Goal: Task Accomplishment & Management: Use online tool/utility

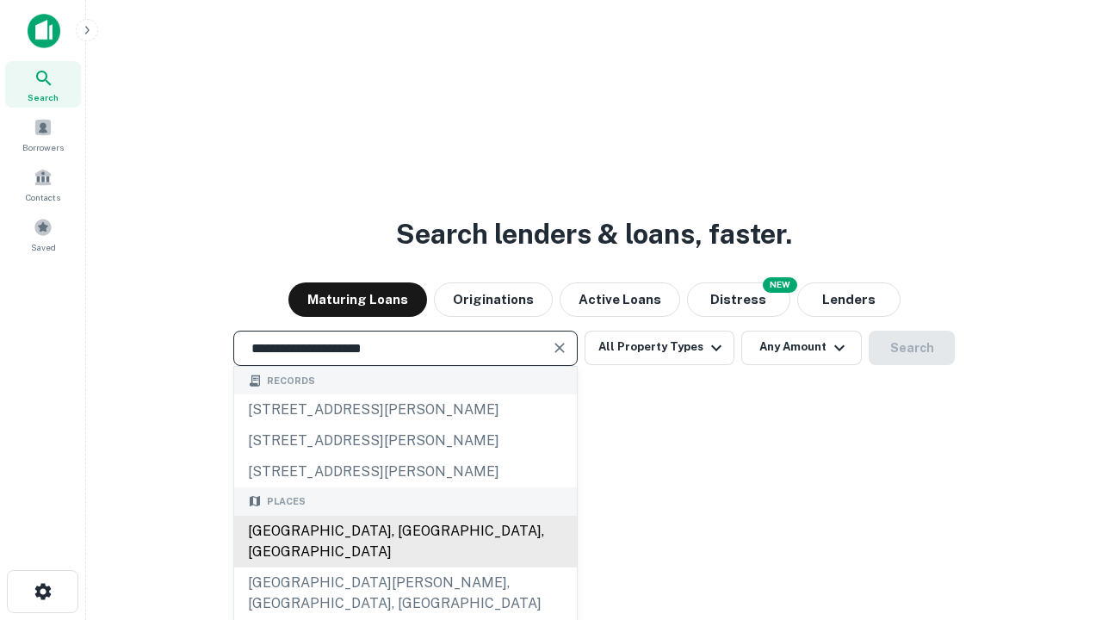
click at [404, 567] on div "[GEOGRAPHIC_DATA], [GEOGRAPHIC_DATA], [GEOGRAPHIC_DATA]" at bounding box center [405, 541] width 343 height 52
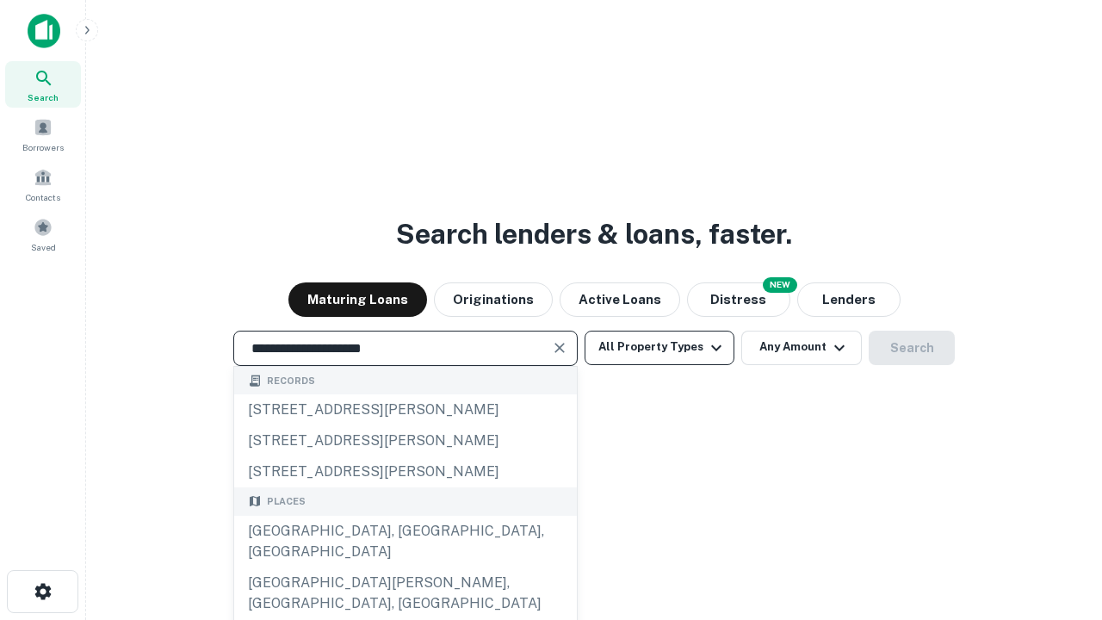
type input "**********"
click at [659, 347] on button "All Property Types" at bounding box center [659, 347] width 150 height 34
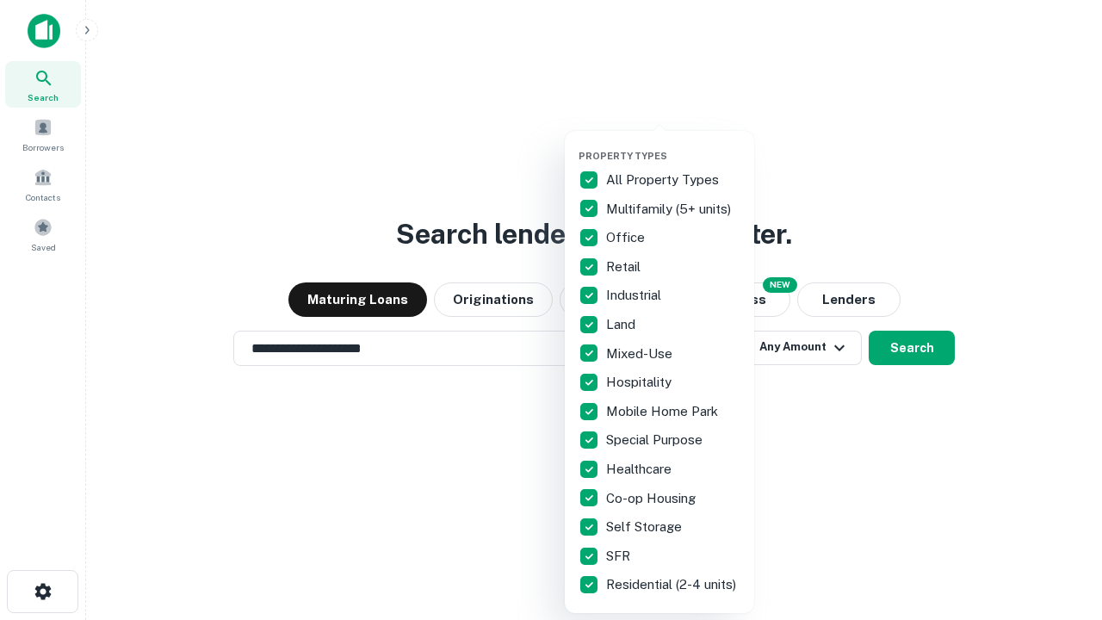
click at [673, 145] on button "button" at bounding box center [672, 145] width 189 height 1
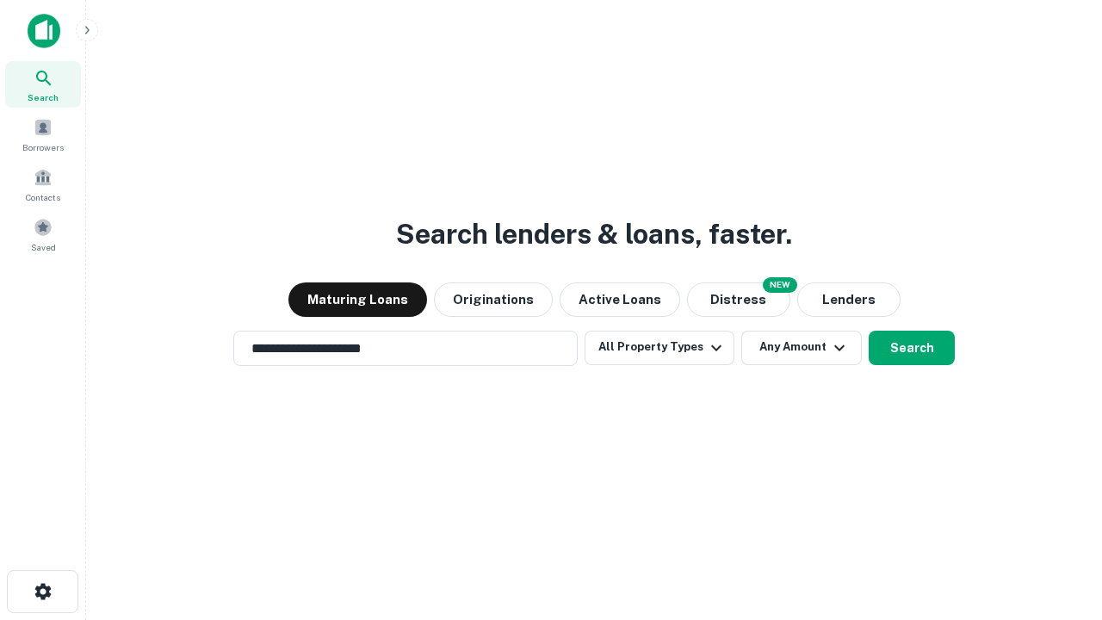
scroll to position [27, 0]
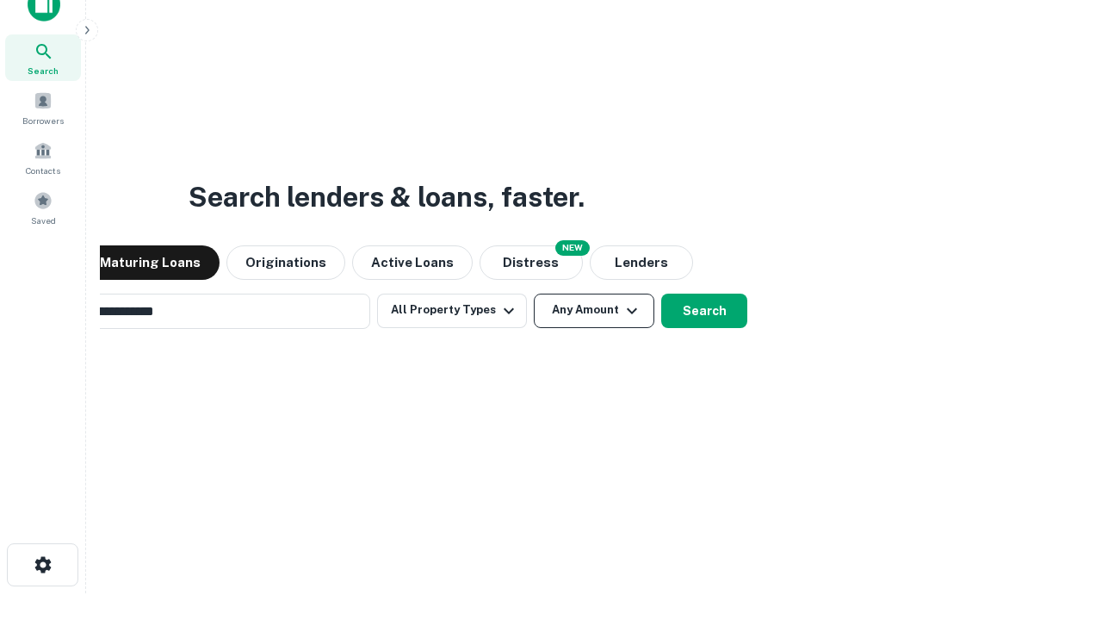
click at [534, 293] on button "Any Amount" at bounding box center [594, 310] width 120 height 34
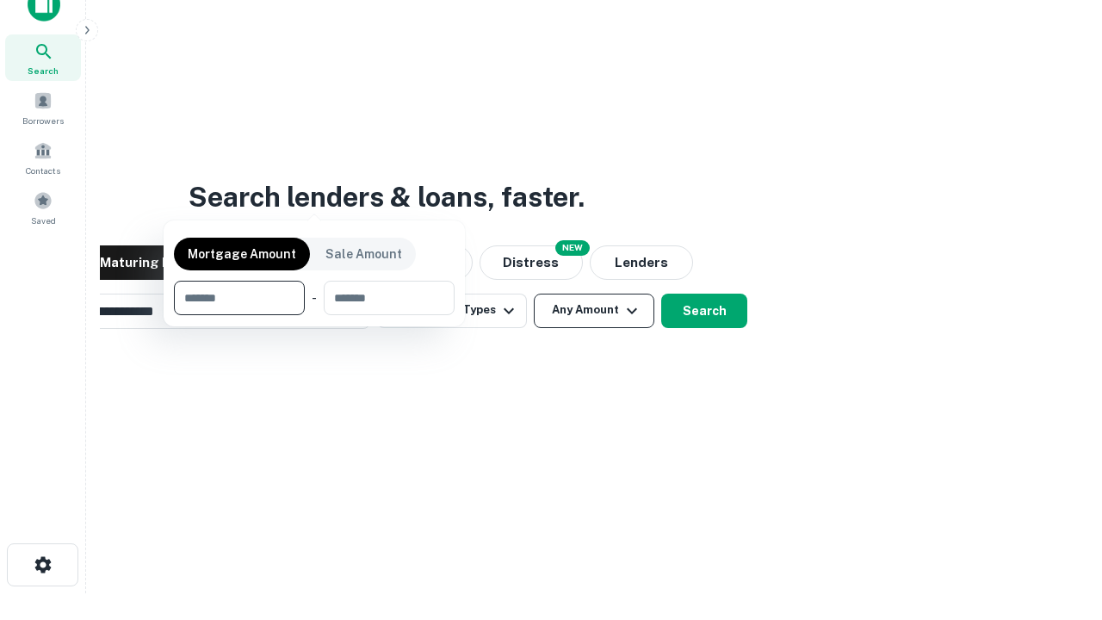
scroll to position [28, 0]
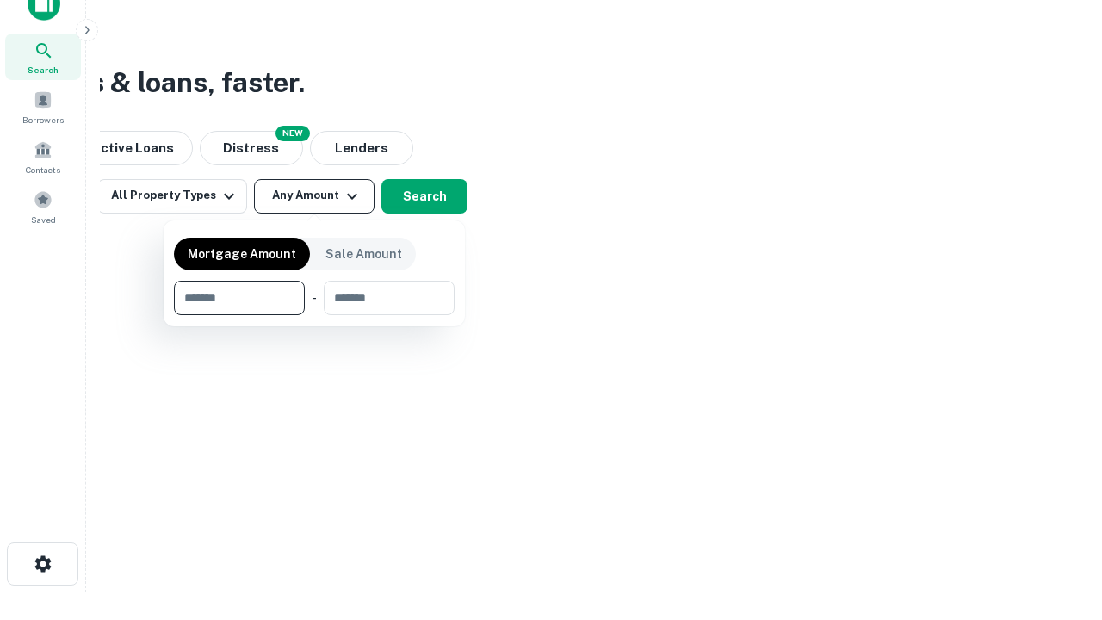
type input "*******"
click at [314, 315] on button "button" at bounding box center [314, 315] width 281 height 1
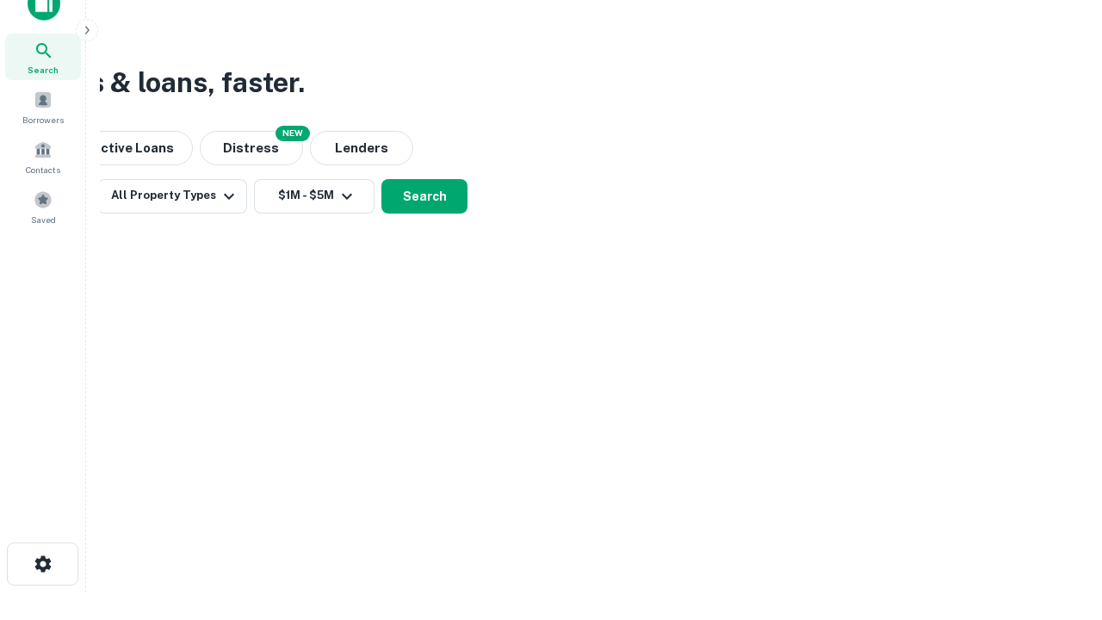
scroll to position [27, 0]
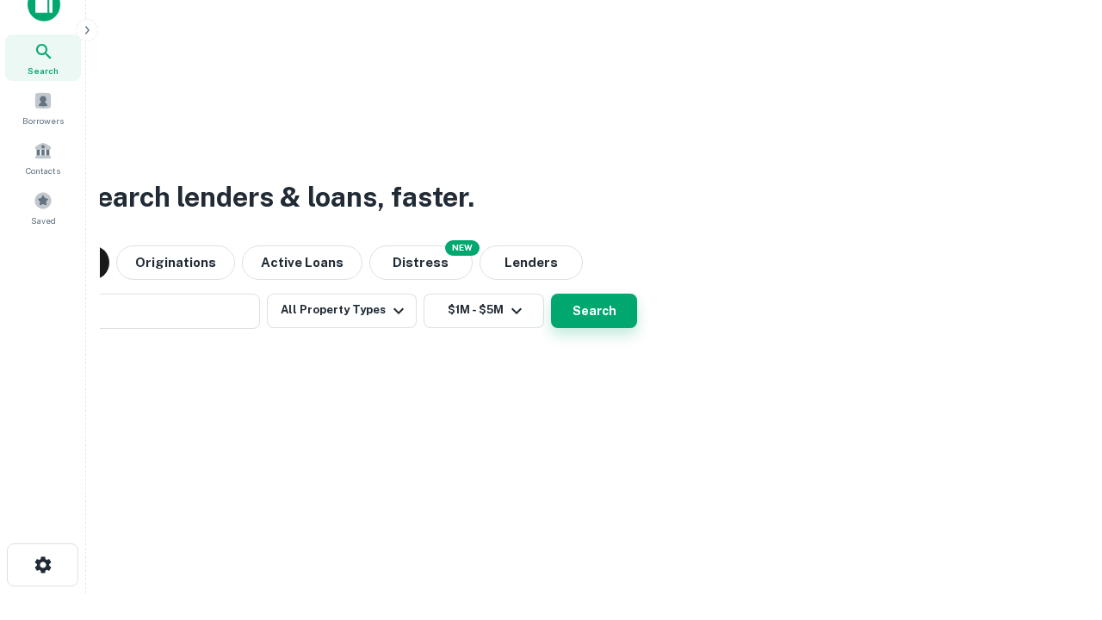
click at [551, 293] on button "Search" at bounding box center [594, 310] width 86 height 34
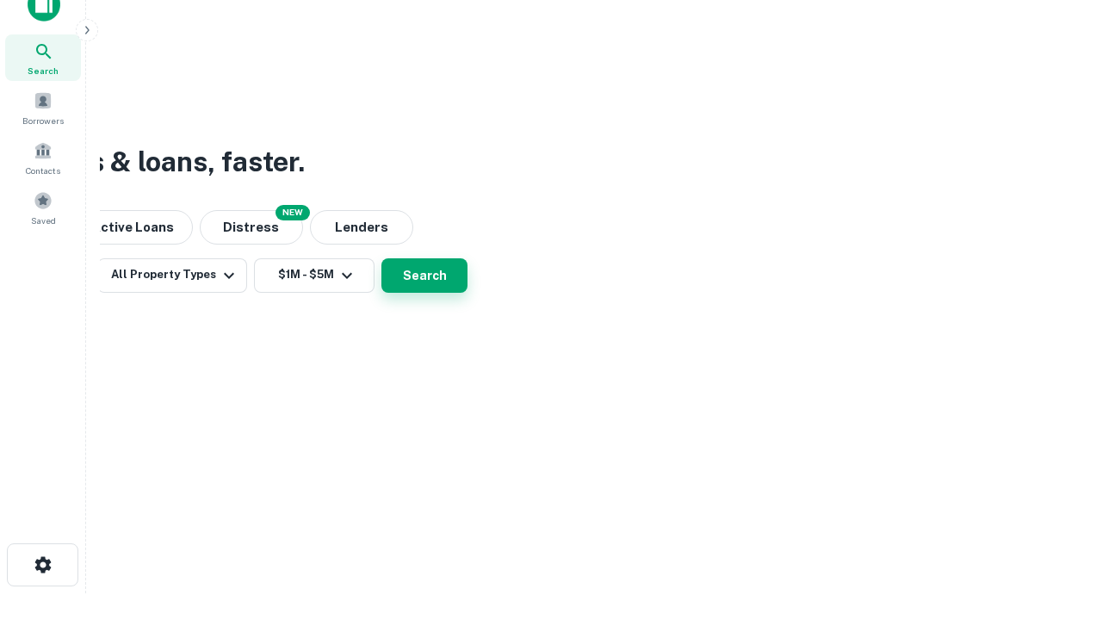
scroll to position [28, 0]
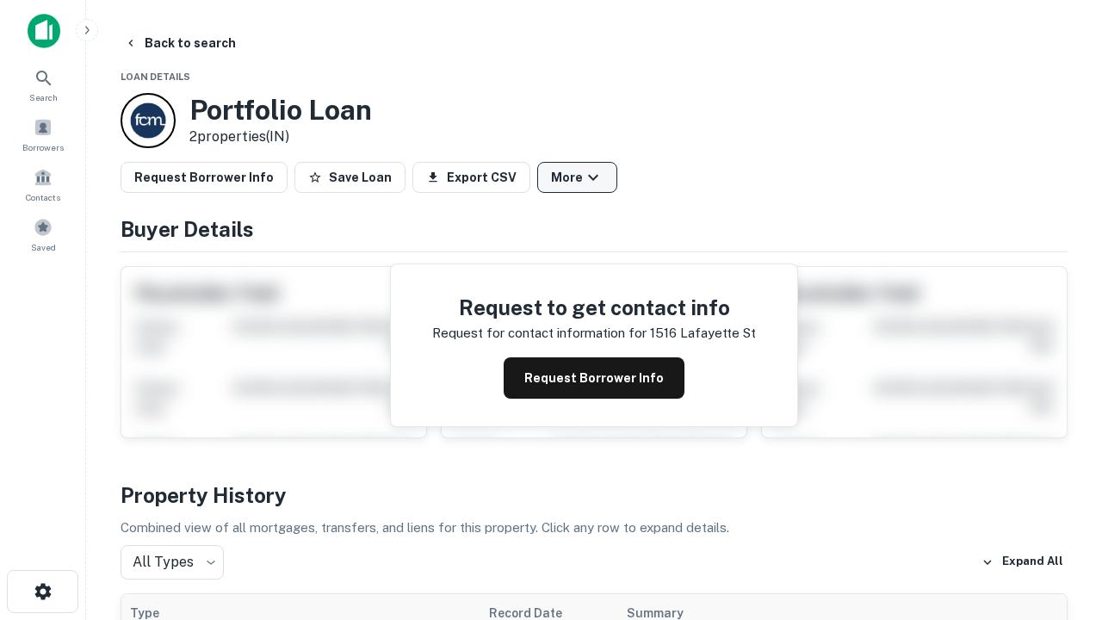
click at [577, 177] on button "More" at bounding box center [577, 177] width 80 height 31
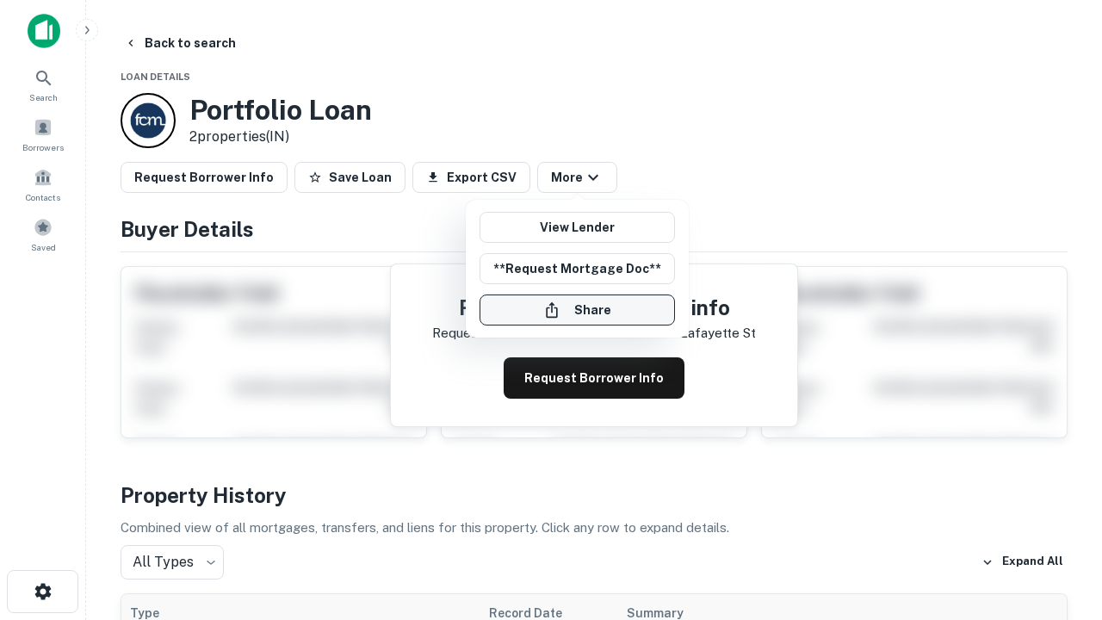
click at [577, 310] on button "Share" at bounding box center [576, 309] width 195 height 31
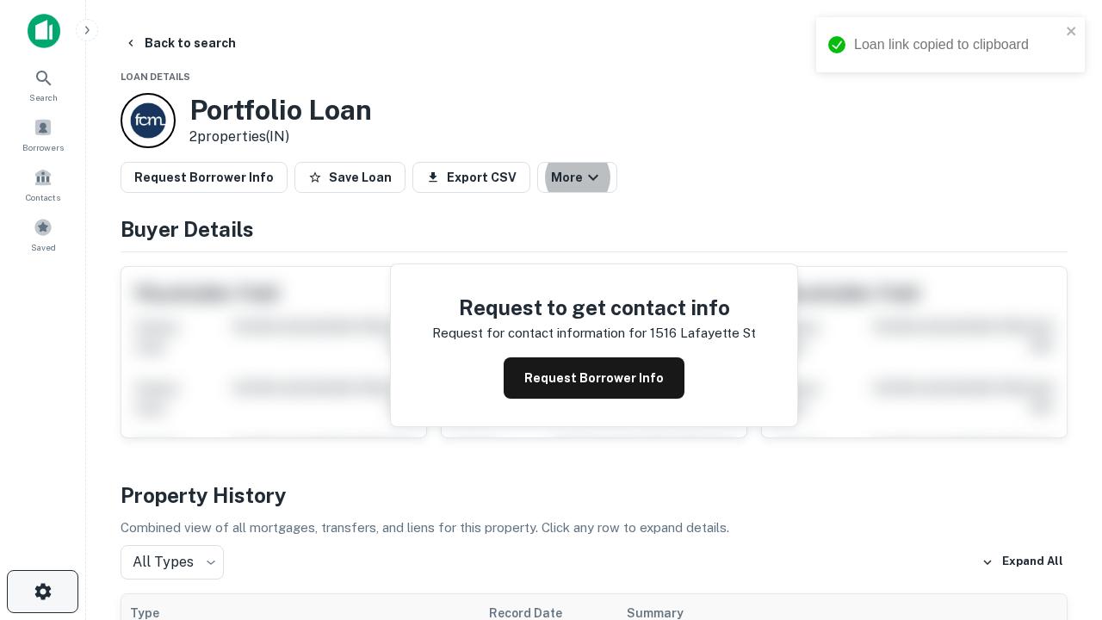
click at [42, 591] on icon "button" at bounding box center [43, 591] width 21 height 21
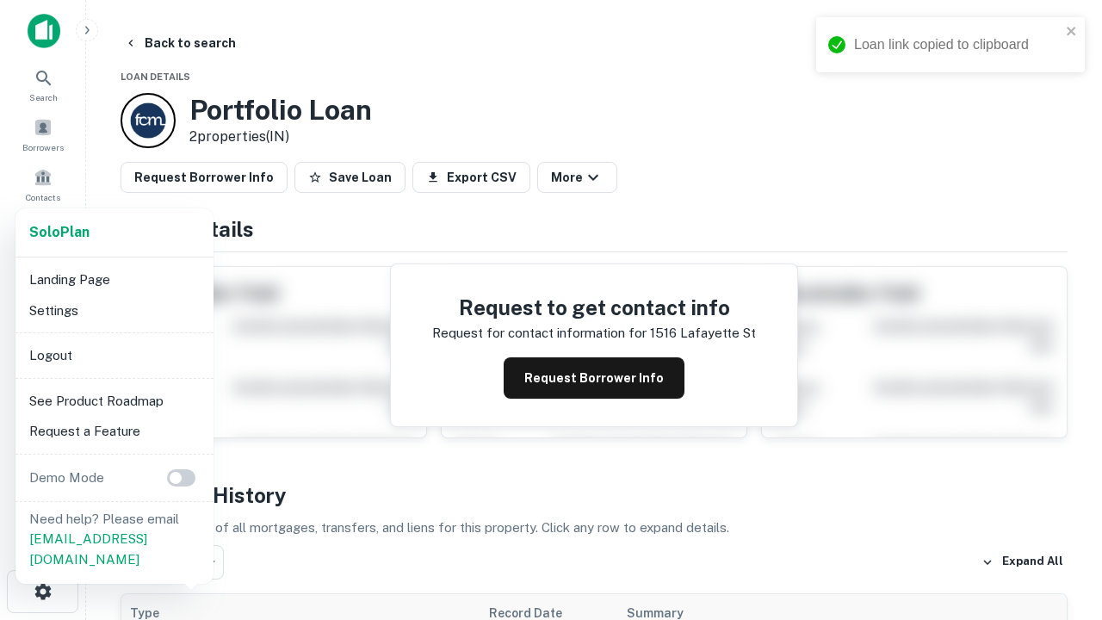
click at [114, 355] on li "Logout" at bounding box center [114, 355] width 184 height 31
